Goal: Information Seeking & Learning: Learn about a topic

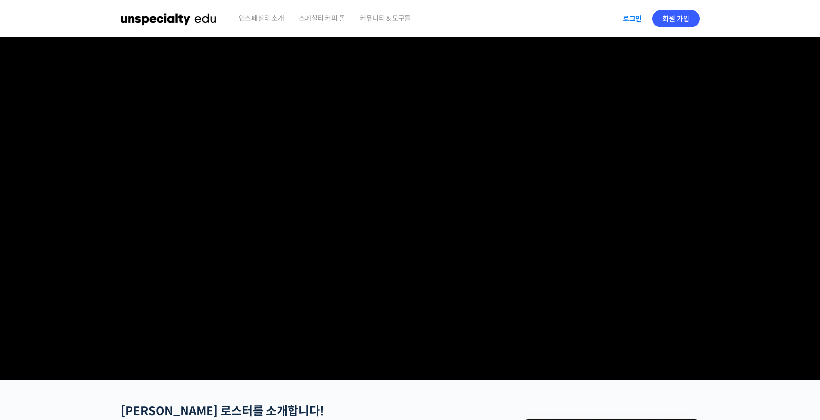
type input "kome7547@naver.com"
click at [628, 16] on link "로그인" at bounding box center [632, 18] width 31 height 23
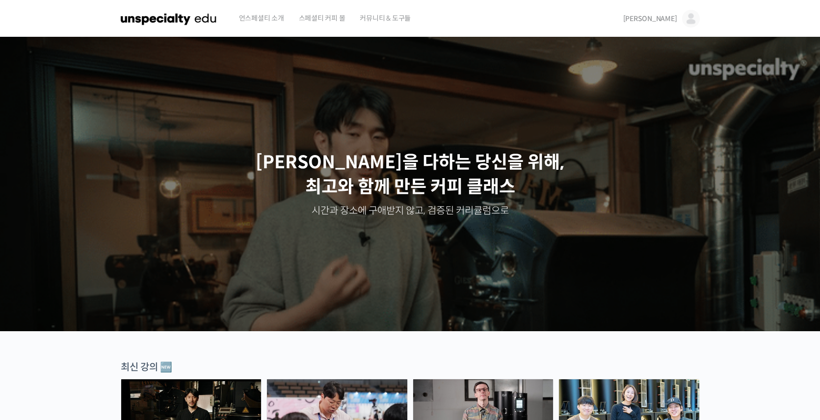
click at [670, 17] on span "[PERSON_NAME]" at bounding box center [650, 18] width 54 height 9
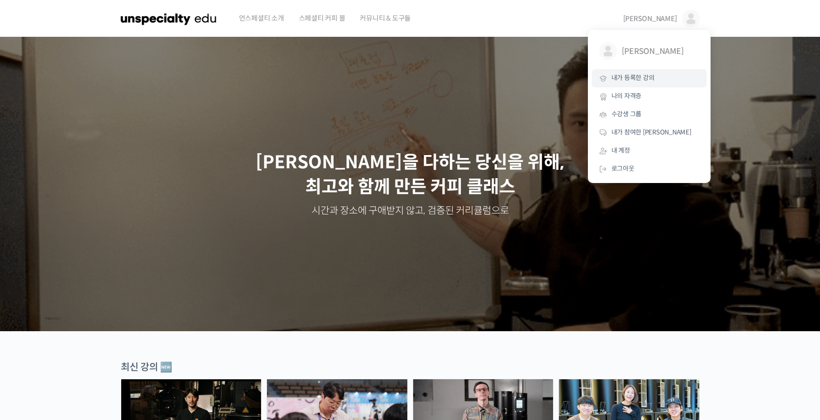
click at [628, 75] on span "내가 등록한 강의" at bounding box center [632, 78] width 43 height 8
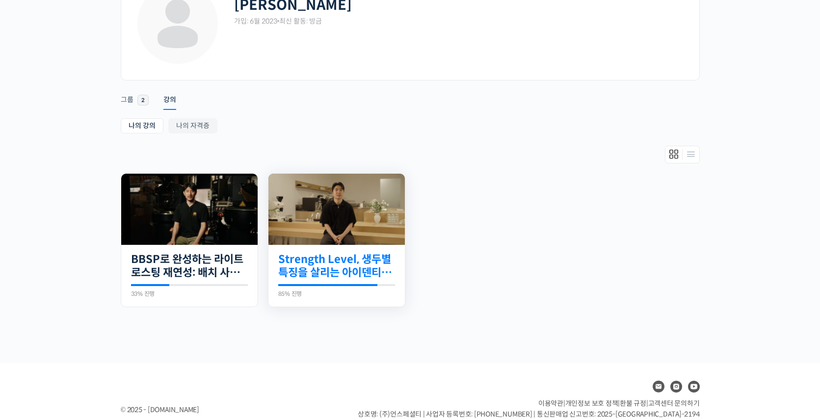
scroll to position [98, 0]
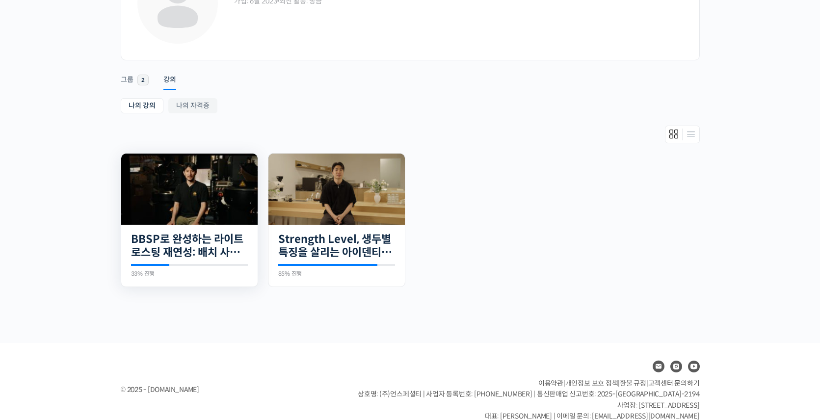
click at [187, 192] on img at bounding box center [189, 189] width 136 height 71
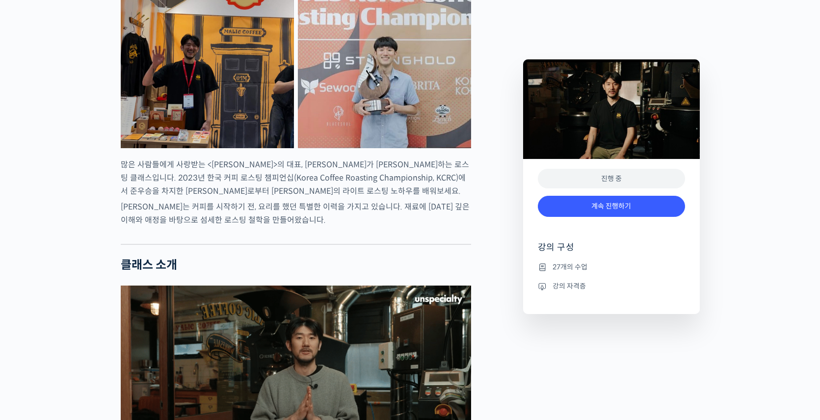
scroll to position [491, 0]
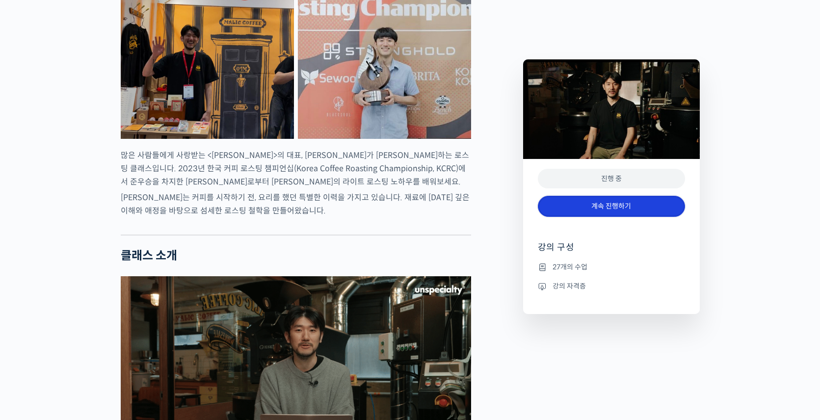
click at [605, 205] on link "계속 진행하기" at bounding box center [611, 206] width 147 height 21
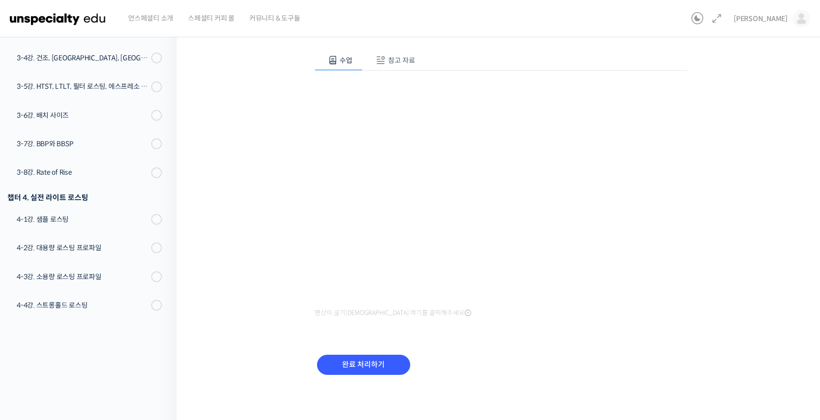
scroll to position [97, 0]
click at [811, 298] on div "BBSP로 완성하는 라이트 로스팅 재연성: 배치 사이즈가 달라져도 안정적인 말릭의 로스팅 3-1강. 커핑 프로토콜 진행 중 수업 10 / 27…" at bounding box center [501, 176] width 648 height 488
click at [370, 361] on input "완료 처리하기" at bounding box center [363, 364] width 93 height 20
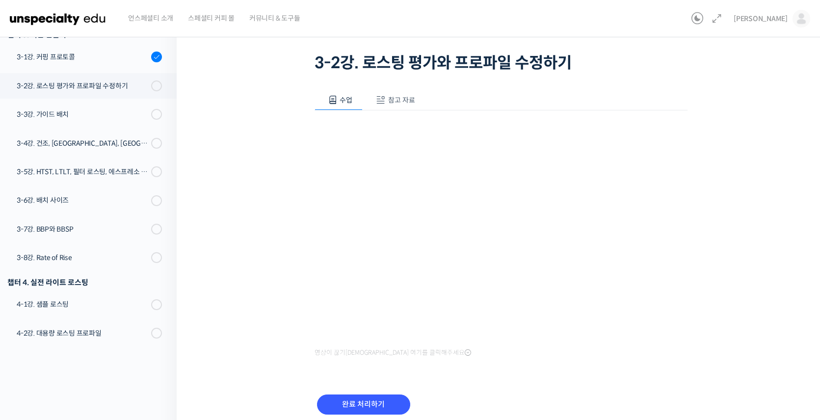
scroll to position [48, 0]
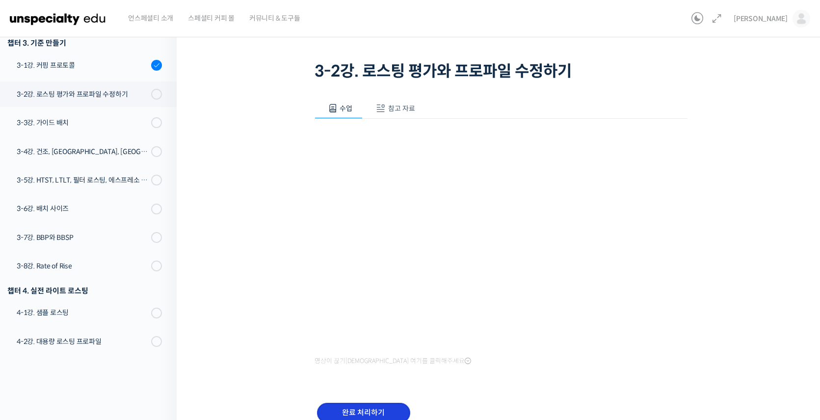
click at [390, 410] on input "완료 처리하기" at bounding box center [363, 413] width 93 height 20
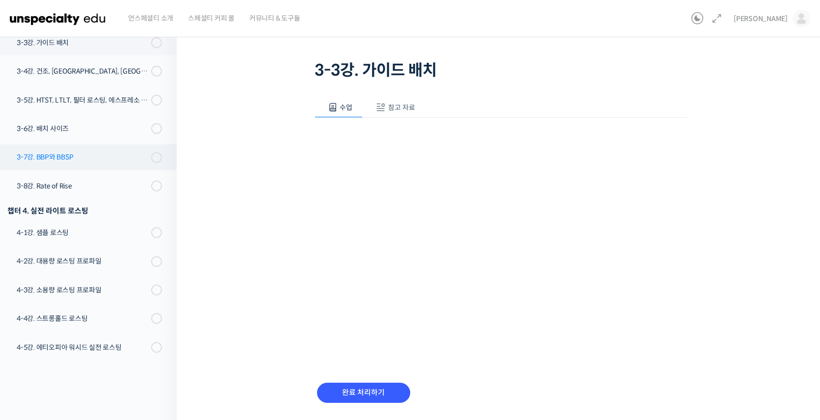
scroll to position [470, 0]
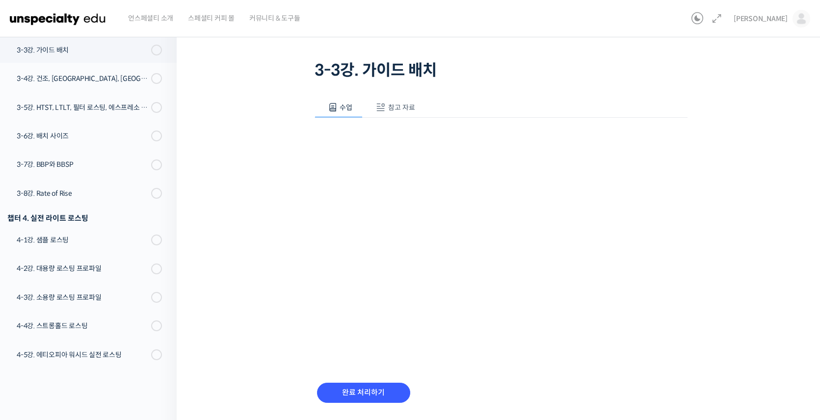
click at [789, 232] on div "BBSP로 완성하는 라이트 로스팅 재연성: 배치 사이즈가 달라져도 안정적인 말릭의 로스팅 3-3강. 가이드 배치 진행 중 수업 12 / 27 …" at bounding box center [501, 214] width 648 height 469
click at [384, 389] on input "완료 처리하기" at bounding box center [363, 393] width 93 height 20
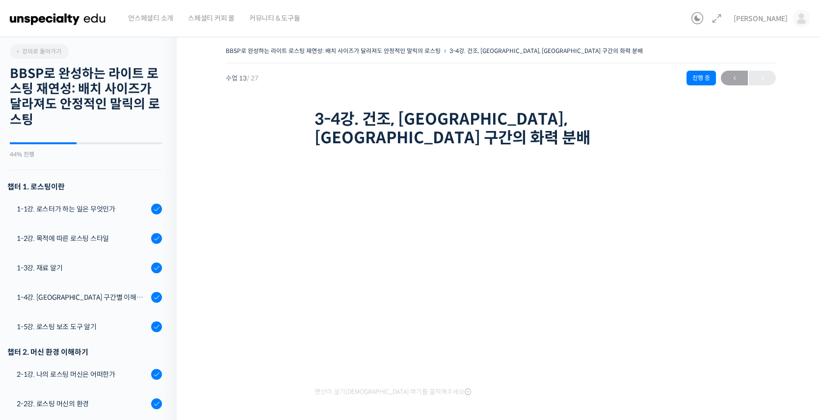
scroll to position [548, 0]
